Goal: Task Accomplishment & Management: Manage account settings

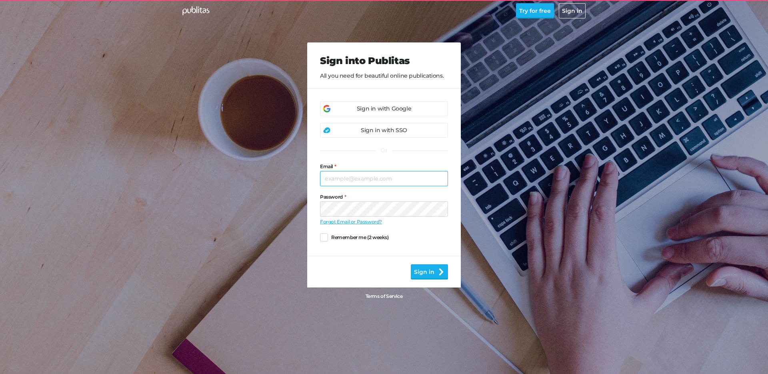
click at [354, 185] on input "Email" at bounding box center [384, 178] width 128 height 15
type input "[PERSON_NAME][EMAIL_ADDRESS][DOMAIN_NAME]"
click at [411, 264] on button "Sign in" at bounding box center [429, 271] width 37 height 15
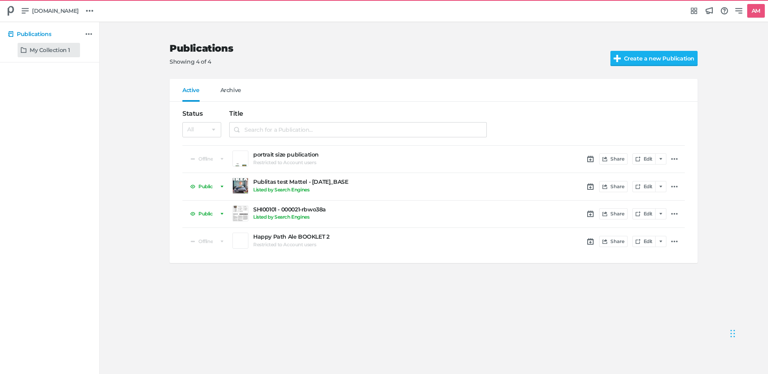
click at [52, 49] on h5 "My Collection 1" at bounding box center [50, 50] width 40 height 7
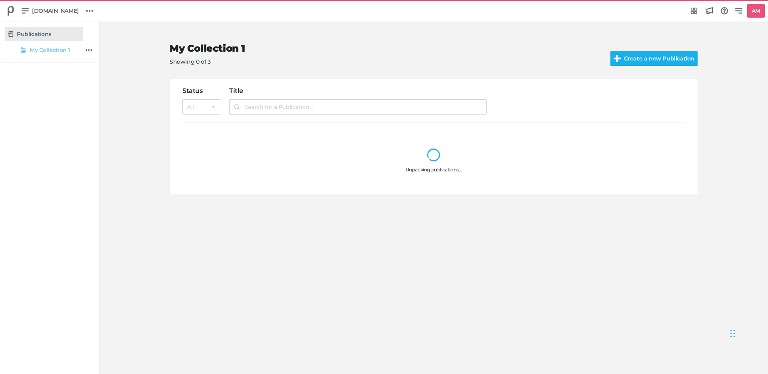
click at [46, 32] on h5 "Publications" at bounding box center [34, 34] width 34 height 7
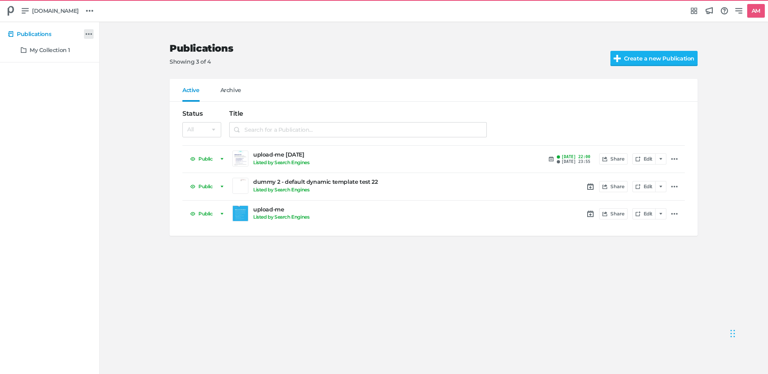
click at [92, 32] on link at bounding box center [89, 34] width 10 height 10
click at [115, 52] on button "New Collection" at bounding box center [117, 51] width 51 height 11
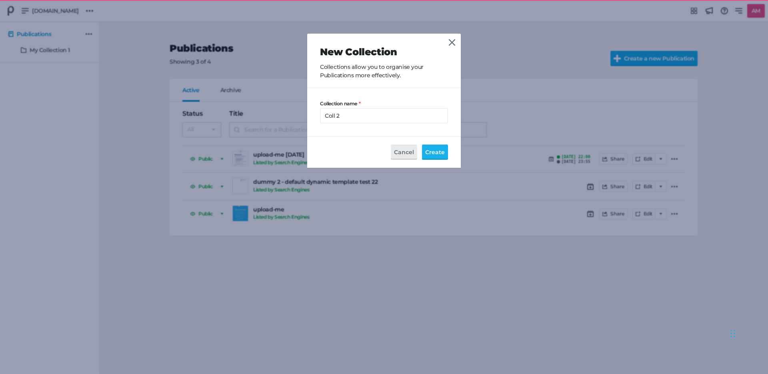
type input "Coll 2"
click at [422, 144] on button "Create" at bounding box center [435, 151] width 26 height 15
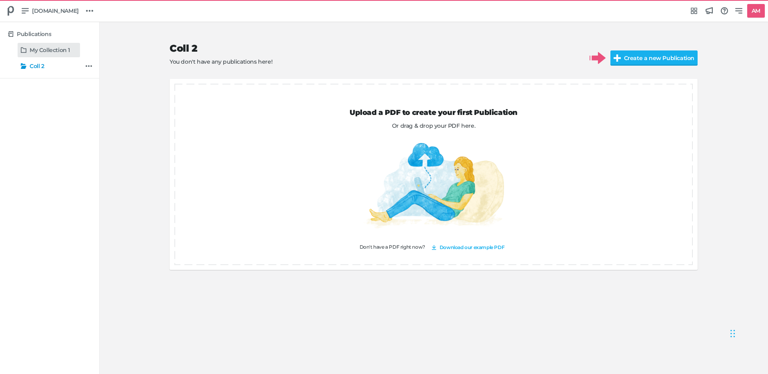
click at [54, 52] on h5 "My Collection 1" at bounding box center [50, 50] width 40 height 7
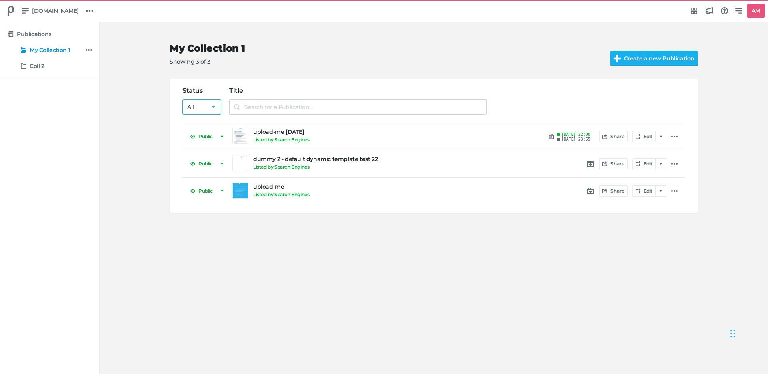
click at [212, 105] on select "All Public Unlisted Offline" at bounding box center [201, 106] width 39 height 15
click at [182, 99] on select "All Public Unlisted Offline" at bounding box center [201, 106] width 39 height 15
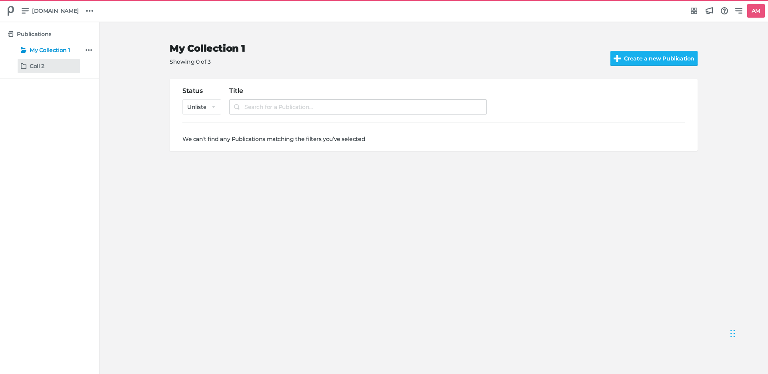
click at [41, 66] on h5 "Coll 2" at bounding box center [37, 66] width 15 height 7
select select "all"
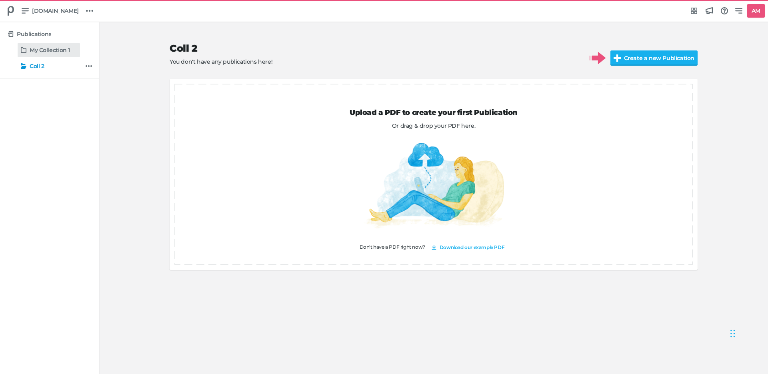
click at [34, 47] on h5 "My Collection 1" at bounding box center [50, 50] width 40 height 7
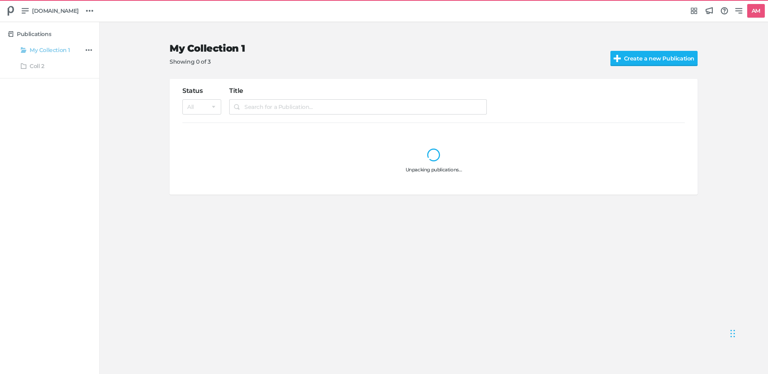
click at [35, 65] on div "Coll 2" at bounding box center [50, 66] width 90 height 14
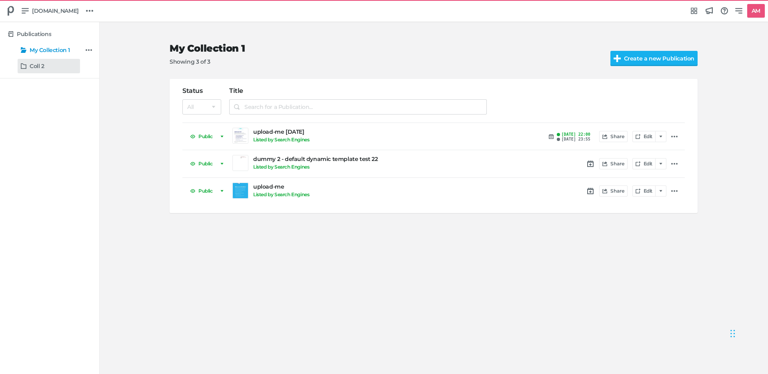
click at [38, 70] on link "Coll 2" at bounding box center [49, 66] width 62 height 14
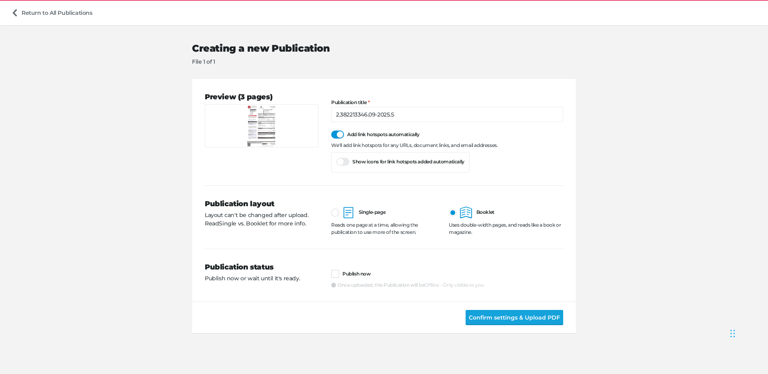
click at [503, 310] on button "Confirm settings & Upload PDF" at bounding box center [515, 317] width 98 height 15
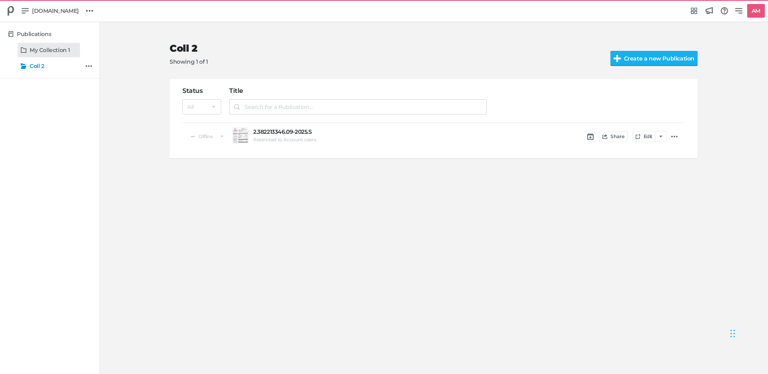
click at [41, 50] on h5 "My Collection 1" at bounding box center [50, 50] width 40 height 7
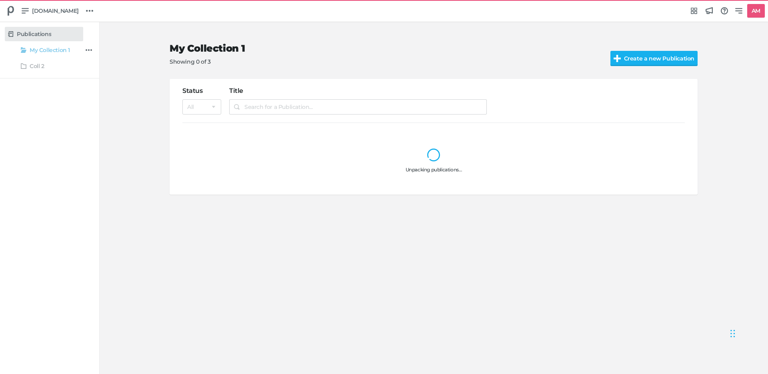
click at [37, 36] on h5 "Publications" at bounding box center [34, 34] width 34 height 7
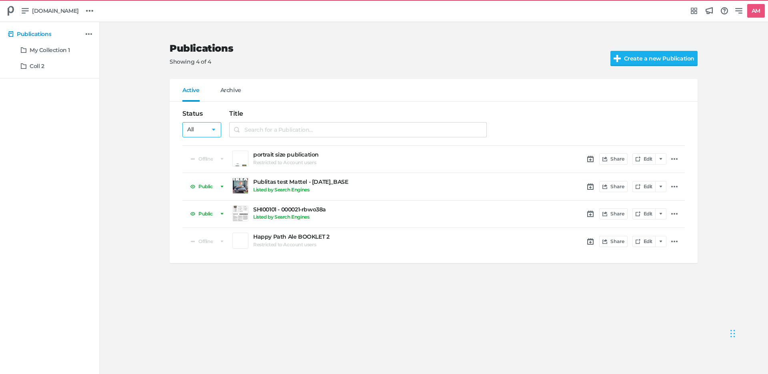
click at [199, 128] on select "All Public Unlisted Offline" at bounding box center [201, 129] width 39 height 15
select select "listed_online"
click at [182, 122] on select "All Public Unlisted Offline" at bounding box center [201, 129] width 39 height 15
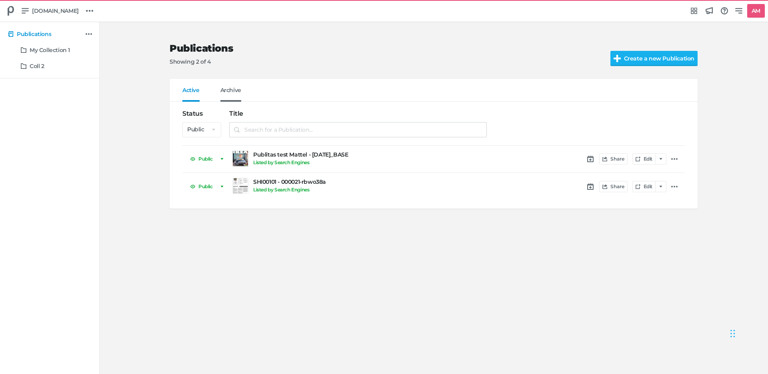
click at [230, 91] on span "Archive" at bounding box center [230, 94] width 21 height 15
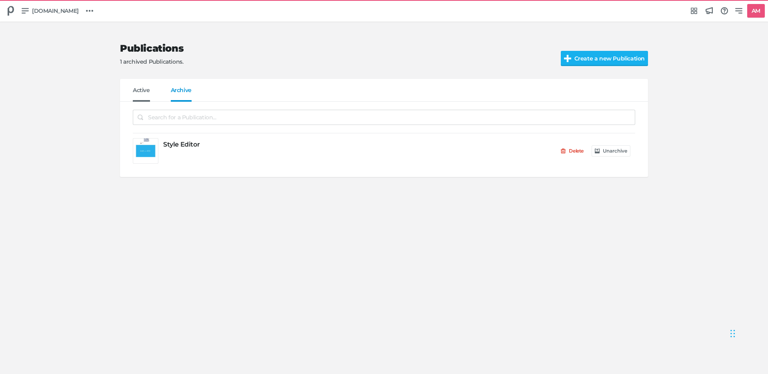
click at [142, 90] on span "Active" at bounding box center [141, 94] width 17 height 15
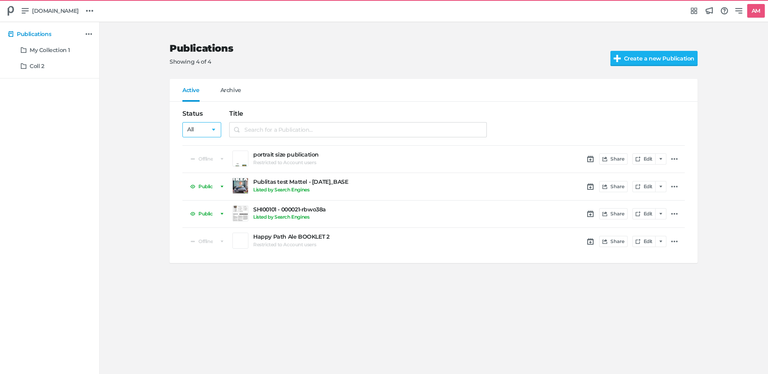
click at [198, 130] on select "All Public Unlisted Offline" at bounding box center [201, 129] width 39 height 15
click at [182, 122] on select "All Public Unlisted Offline" at bounding box center [201, 129] width 39 height 15
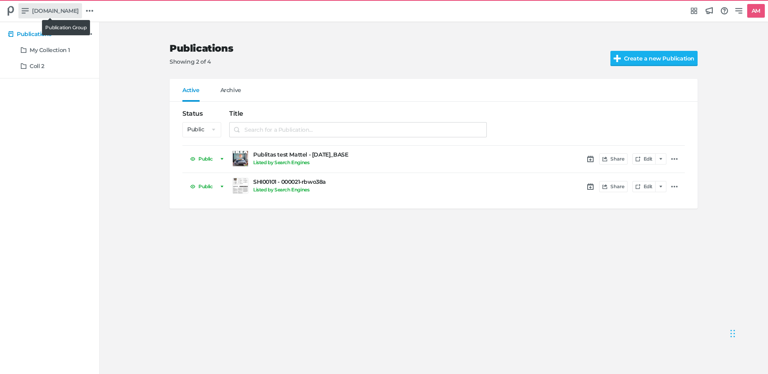
click at [46, 12] on span "[DOMAIN_NAME]" at bounding box center [55, 10] width 47 height 9
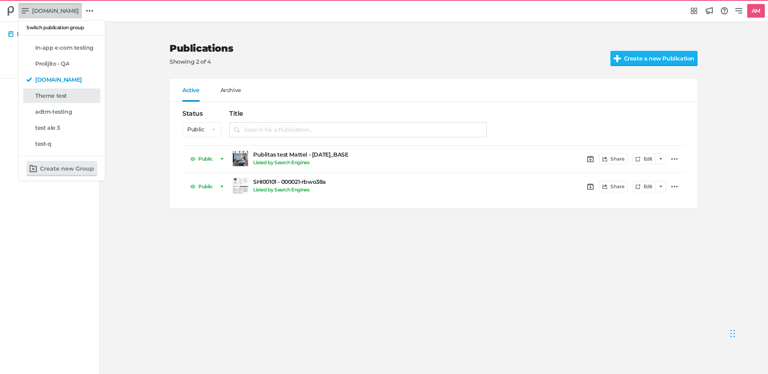
click at [52, 97] on h5 "Theme test" at bounding box center [51, 95] width 32 height 7
select select "all"
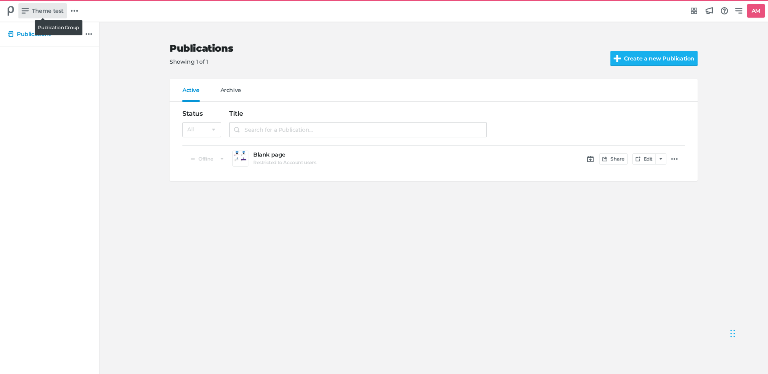
click at [49, 10] on span "Theme test" at bounding box center [48, 10] width 32 height 9
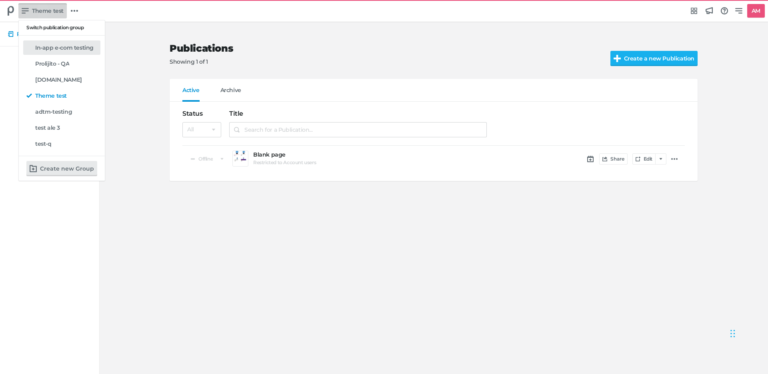
click at [60, 44] on div "In-app e-com testing" at bounding box center [66, 48] width 62 height 8
